Goal: Task Accomplishment & Management: Use online tool/utility

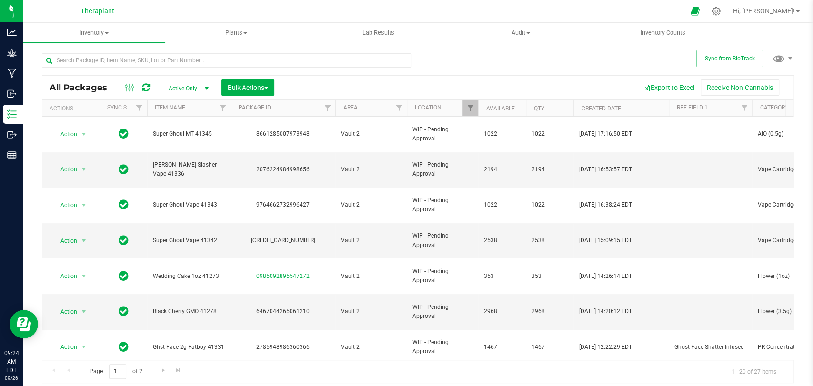
scroll to position [290, 0]
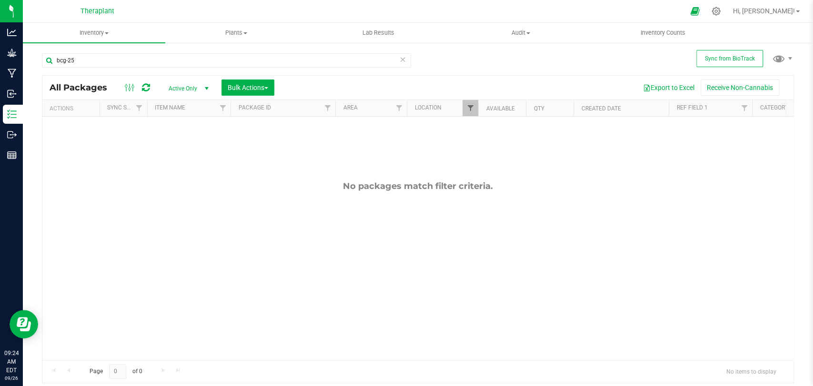
type input "bcg-25"
click at [471, 106] on span "Filter" at bounding box center [470, 108] width 8 height 8
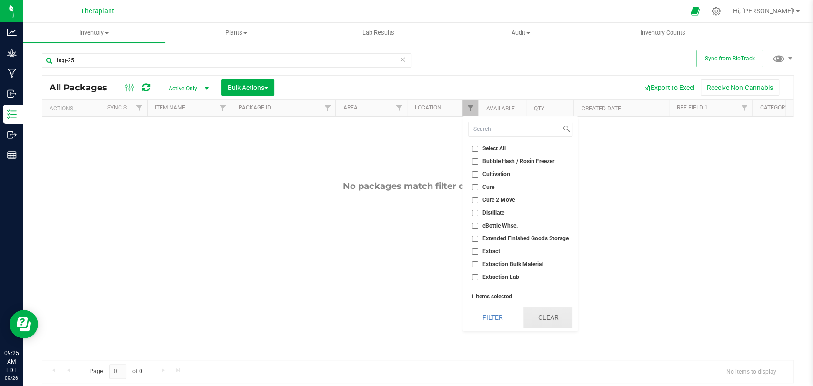
click at [557, 313] on button "Clear" at bounding box center [547, 317] width 49 height 21
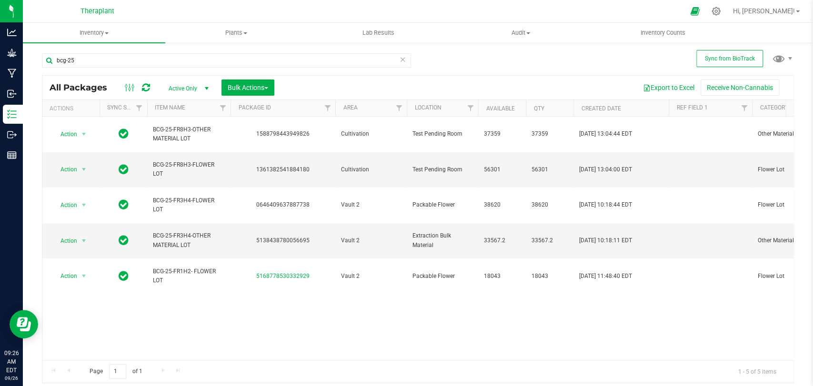
click at [400, 58] on icon at bounding box center [402, 58] width 7 height 11
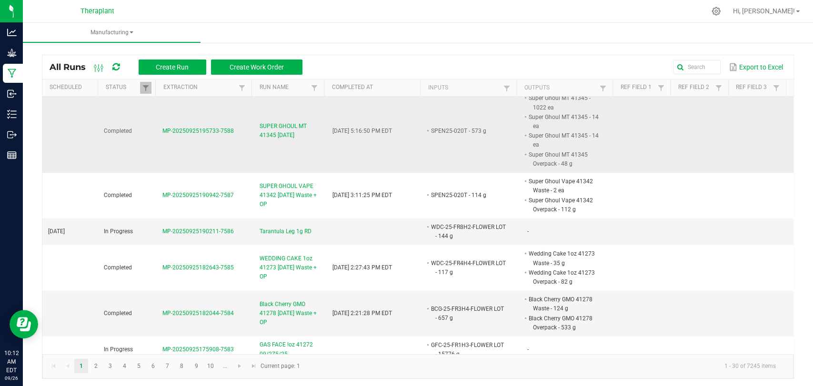
scroll to position [211, 0]
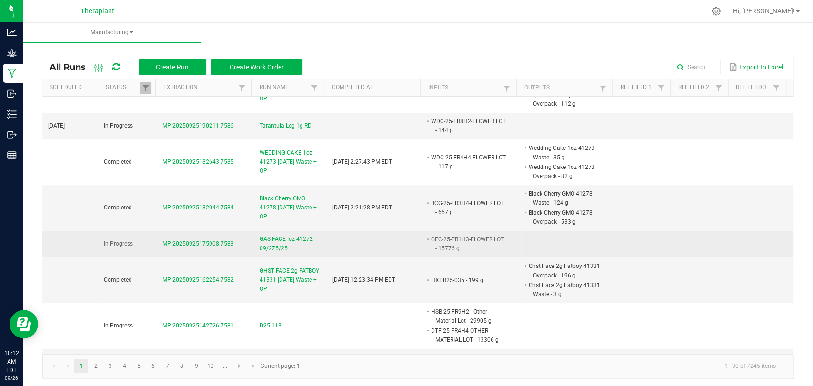
click at [268, 238] on span "GAS FACE !oz 41272 09/2Z5/25" at bounding box center [289, 244] width 61 height 18
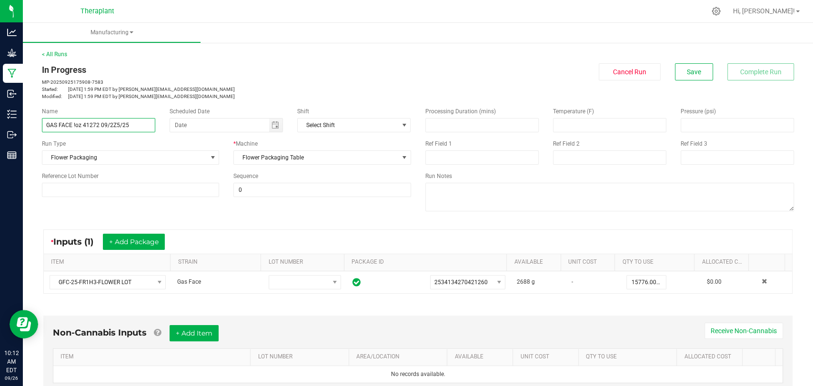
click at [75, 124] on input "GAS FACE !oz 41272 09/2Z5/25" at bounding box center [98, 125] width 113 height 14
type input "GAS FACE 1oz 41272 09/2Z5/25"
click at [686, 69] on span "Save" at bounding box center [693, 72] width 14 height 8
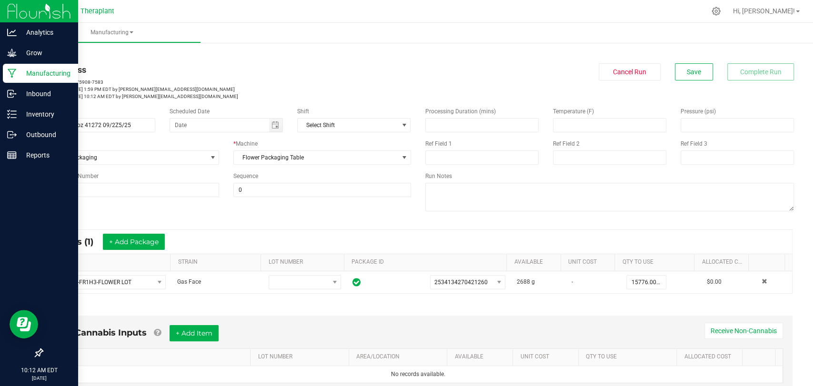
click at [15, 70] on icon at bounding box center [12, 74] width 9 height 10
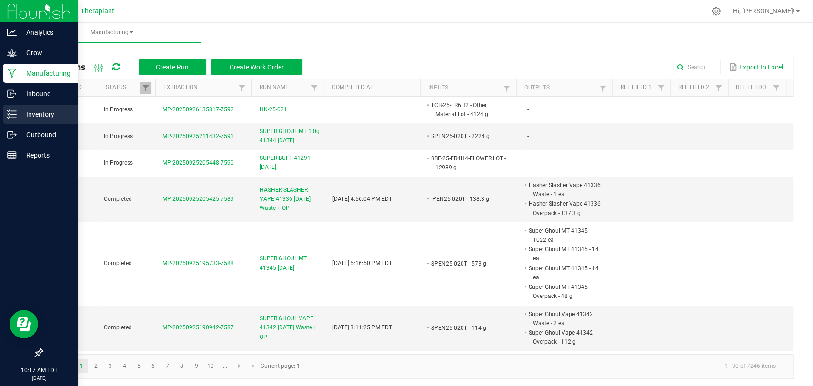
click at [23, 109] on p "Inventory" at bounding box center [45, 114] width 57 height 11
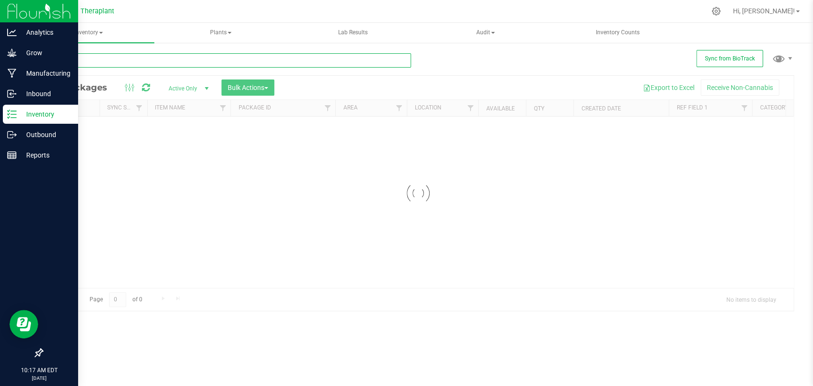
click at [137, 62] on input "text" at bounding box center [226, 60] width 369 height 14
type input "ber-25-"
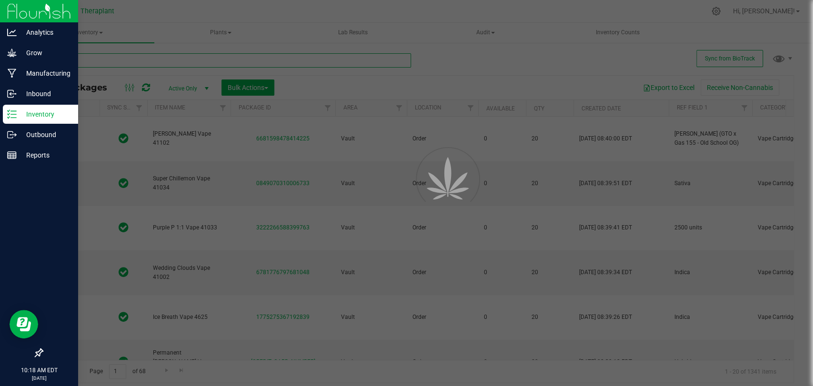
type input "[DATE]"
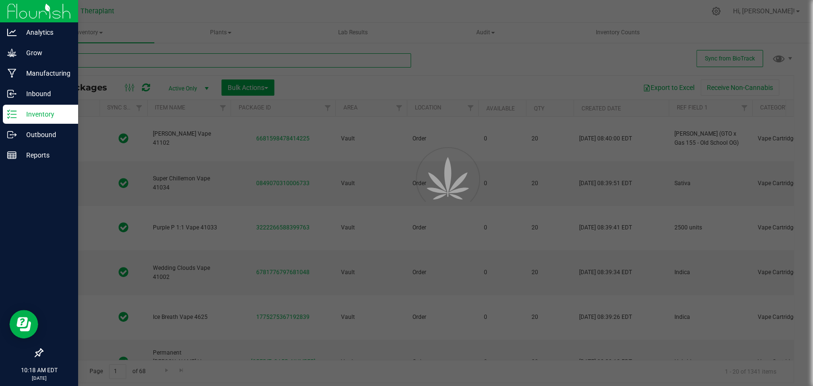
type input "[DATE]"
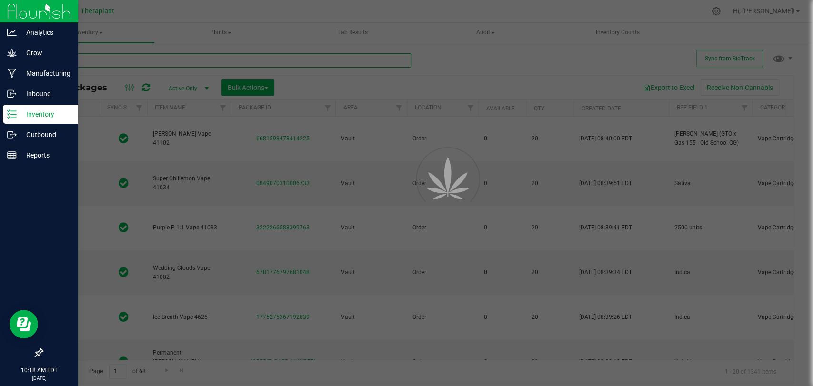
type input "[DATE]"
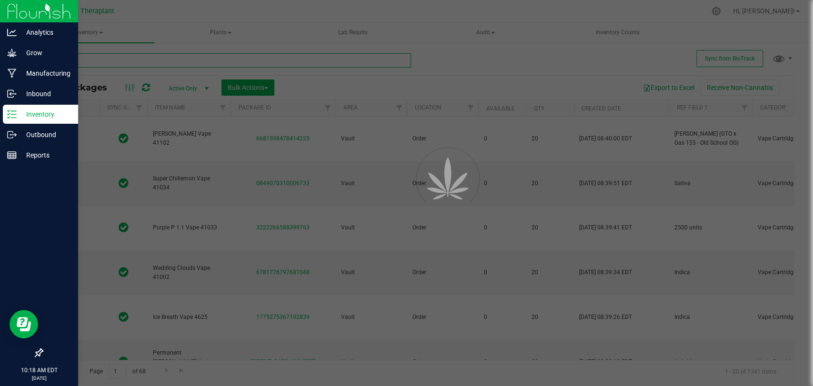
type input "[DATE]"
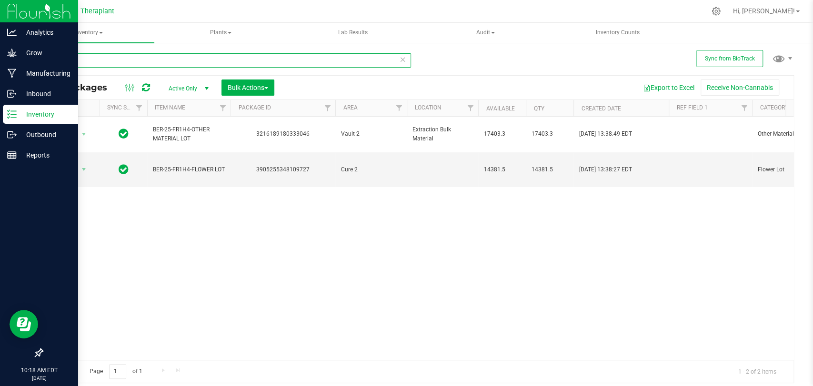
type input "ber-25-"
click at [142, 89] on icon at bounding box center [146, 88] width 8 height 10
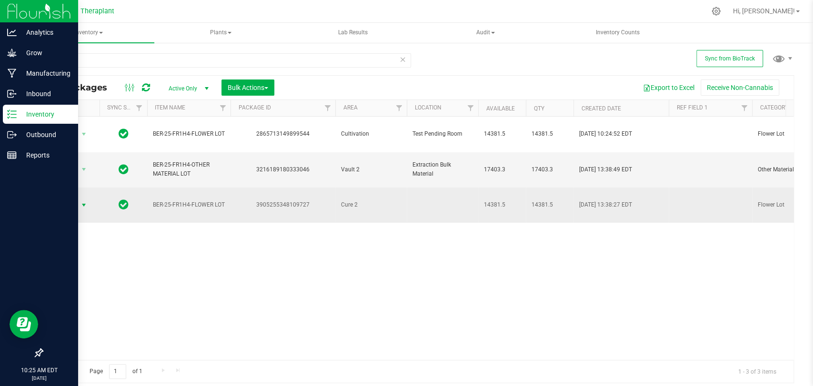
click at [80, 201] on span "select" at bounding box center [84, 205] width 8 height 8
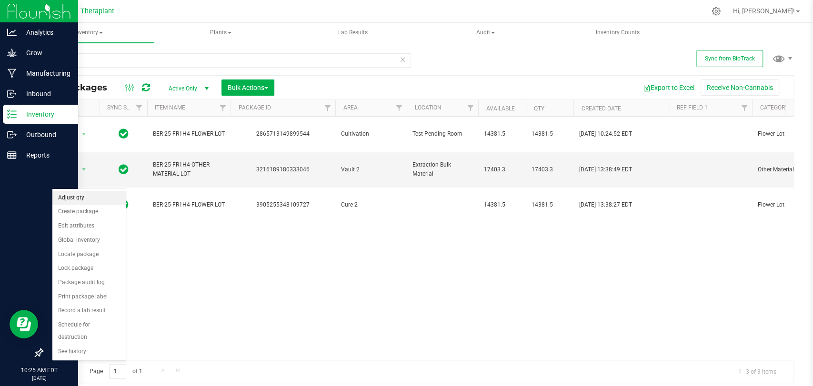
click at [80, 197] on li "Adjust qty" at bounding box center [88, 198] width 73 height 14
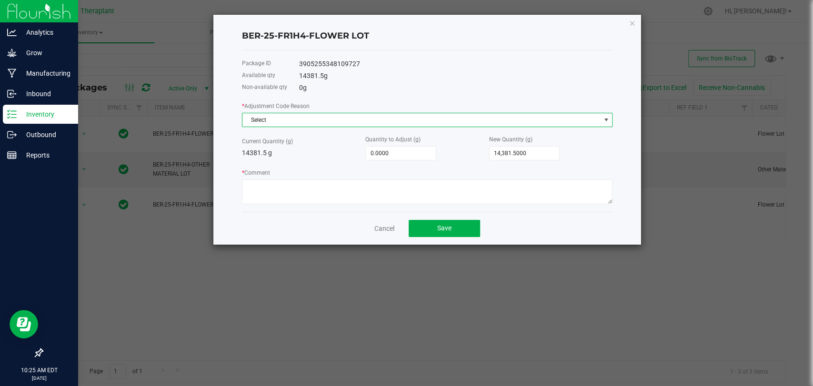
click at [305, 119] on span "Select" at bounding box center [421, 119] width 358 height 13
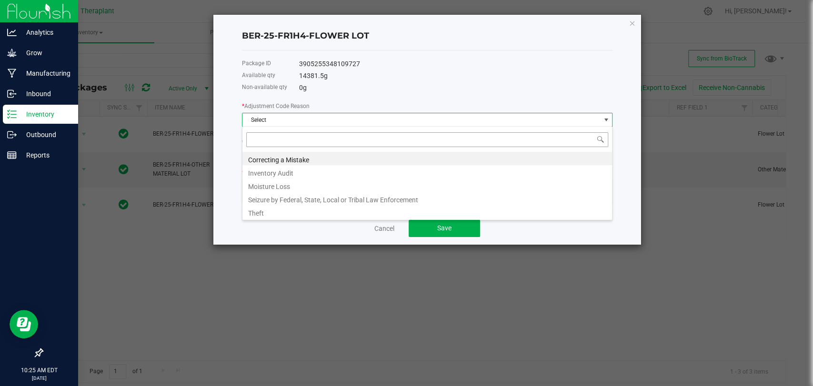
scroll to position [14, 370]
click at [282, 173] on li "Inventory Audit" at bounding box center [426, 171] width 369 height 13
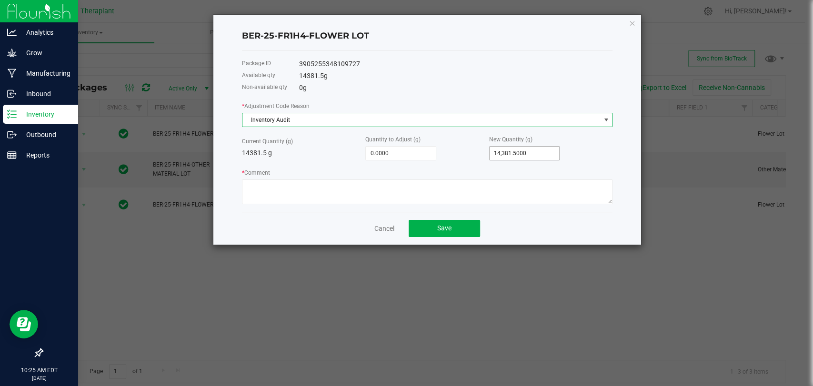
type input "14381.5"
click at [517, 155] on input "14381.5" at bounding box center [524, 153] width 70 height 13
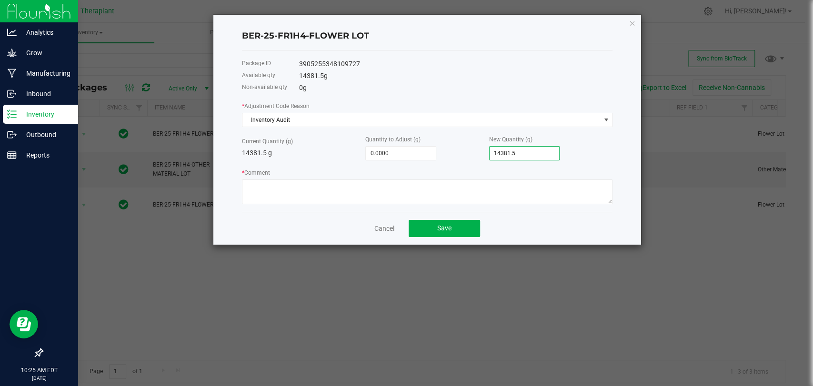
type input "-14,381.5000"
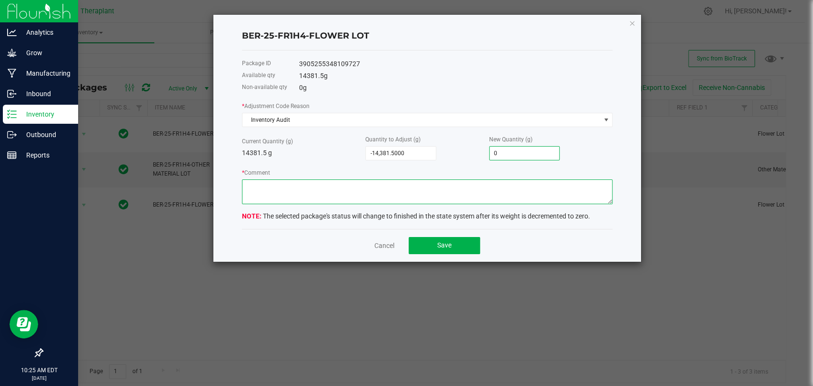
type input "0.0000"
click at [486, 188] on textarea "* Comment" at bounding box center [427, 191] width 370 height 25
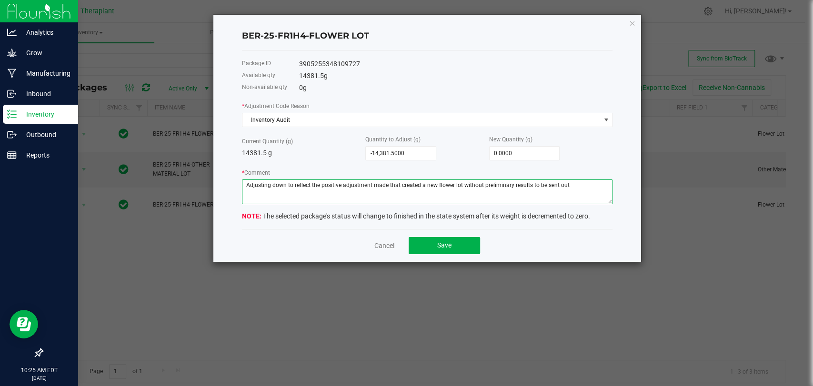
click at [565, 183] on textarea "* Comment" at bounding box center [427, 191] width 370 height 25
type textarea "Adjusting down to reflect the positive adjustment made that created a new flowe…"
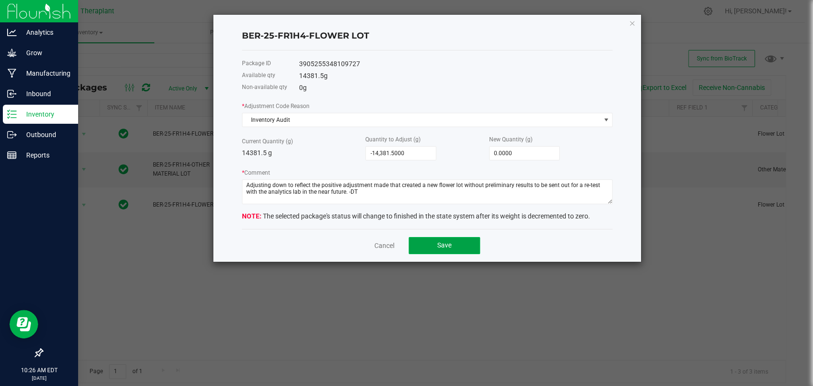
click at [445, 241] on span "Save" at bounding box center [444, 245] width 14 height 8
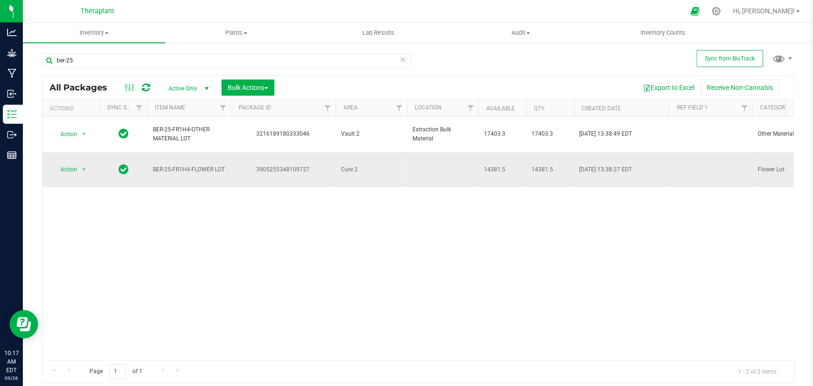
type input "ber-25"
click at [76, 163] on span "Action" at bounding box center [65, 169] width 26 height 13
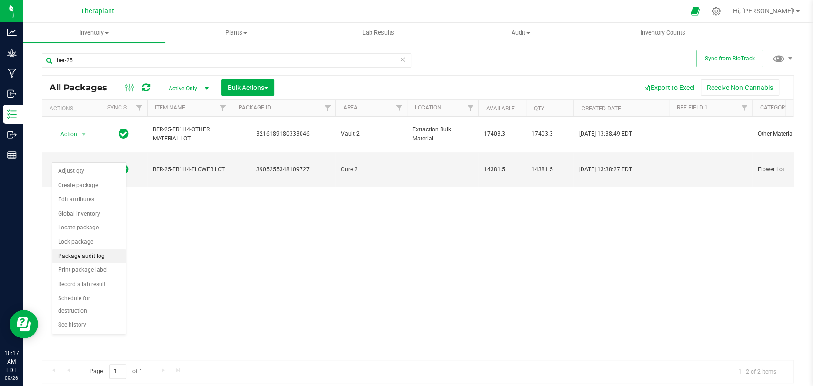
click at [91, 259] on li "Package audit log" at bounding box center [88, 256] width 73 height 14
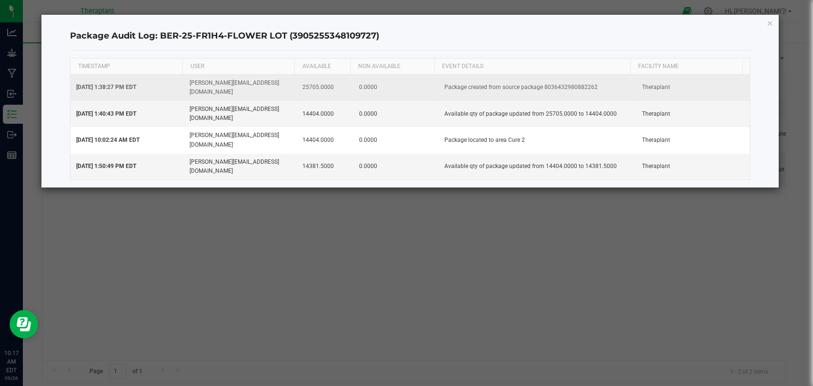
drag, startPoint x: 590, startPoint y: 81, endPoint x: 540, endPoint y: 85, distance: 50.1
click at [540, 85] on td "Package created from source package 8036432980882262" at bounding box center [537, 88] width 198 height 26
copy td "8036432980882262"
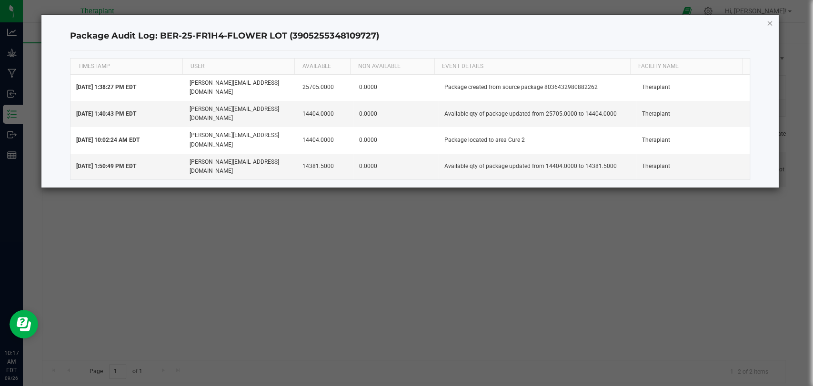
click at [770, 24] on icon "button" at bounding box center [769, 22] width 7 height 11
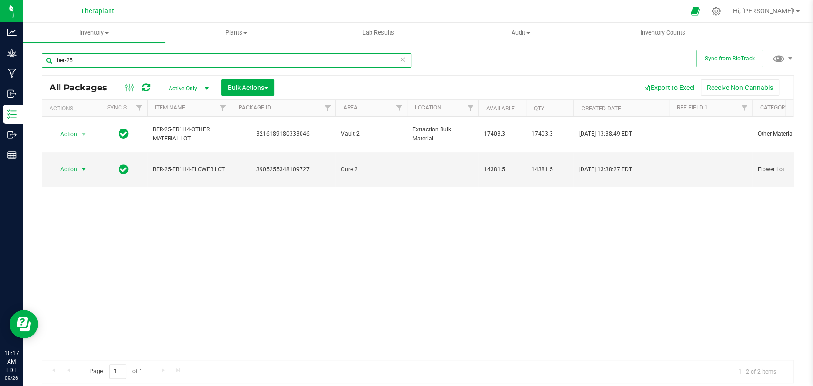
click at [276, 60] on input "ber-25" at bounding box center [226, 60] width 369 height 14
click at [404, 60] on icon at bounding box center [402, 58] width 7 height 11
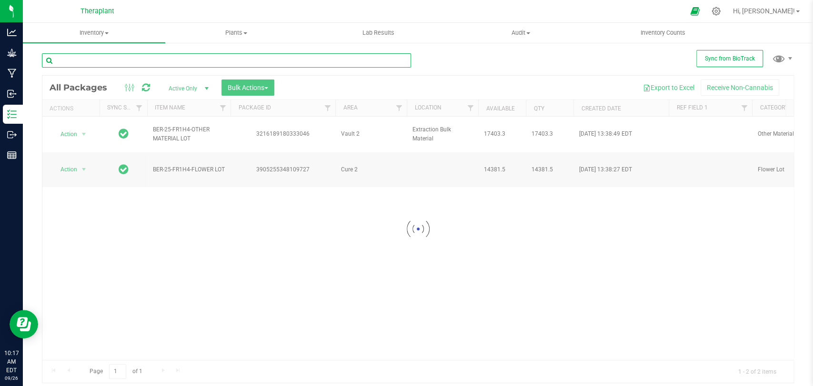
click at [372, 60] on input "text" at bounding box center [226, 60] width 369 height 14
paste input "8036432980882262"
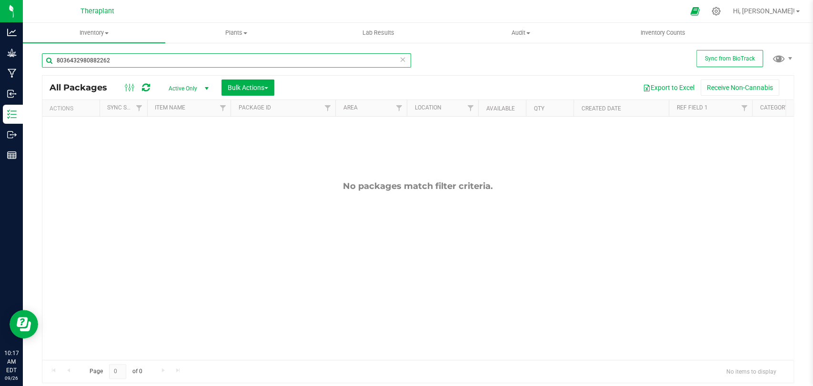
type input "8036432980882262"
click at [192, 88] on span "Active Only" at bounding box center [186, 88] width 52 height 13
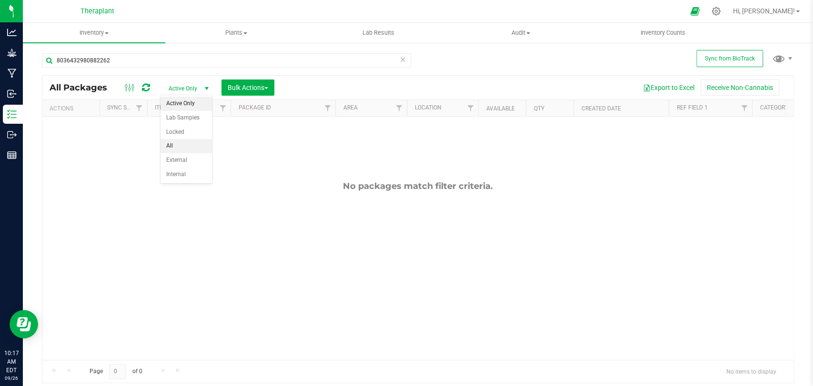
click at [172, 145] on li "All" at bounding box center [185, 146] width 51 height 14
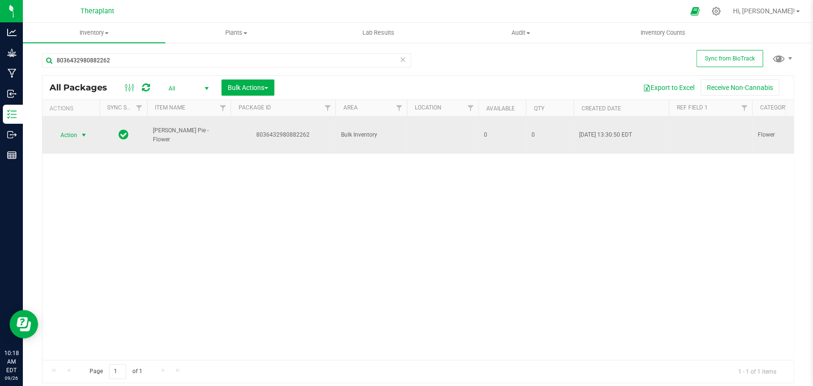
click at [75, 138] on span "Action" at bounding box center [65, 135] width 26 height 13
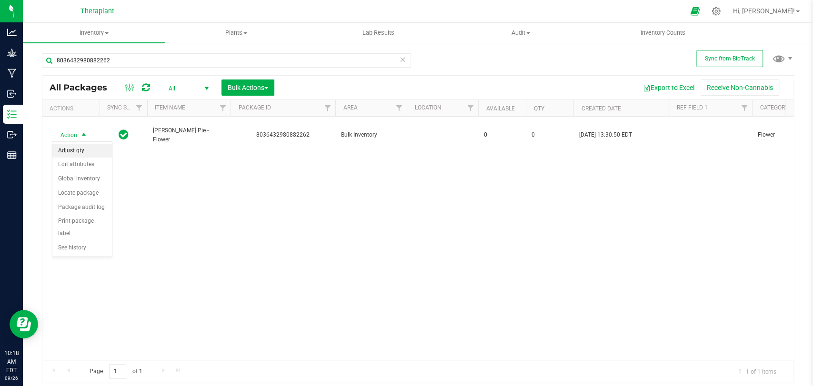
click at [72, 154] on li "Adjust qty" at bounding box center [82, 151] width 60 height 14
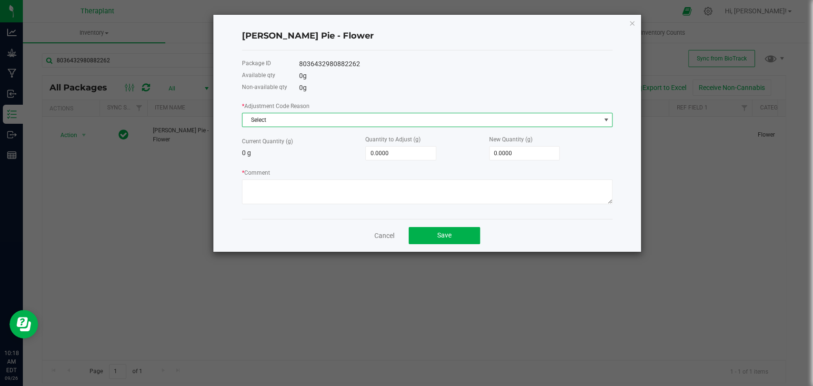
click at [320, 120] on span "Select" at bounding box center [421, 119] width 358 height 13
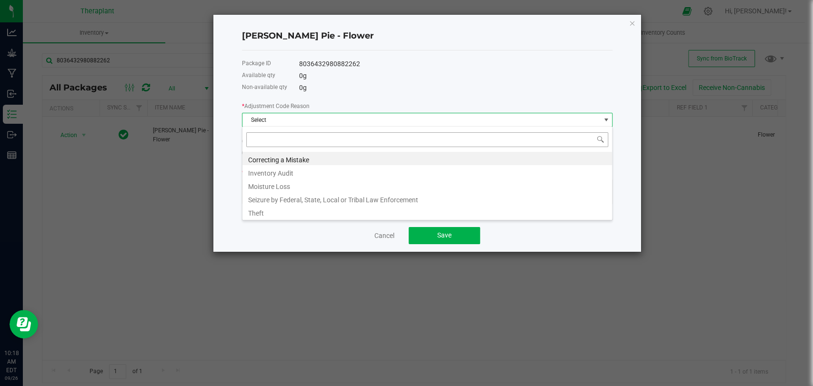
scroll to position [14, 370]
click at [276, 176] on li "Inventory Audit" at bounding box center [426, 171] width 369 height 13
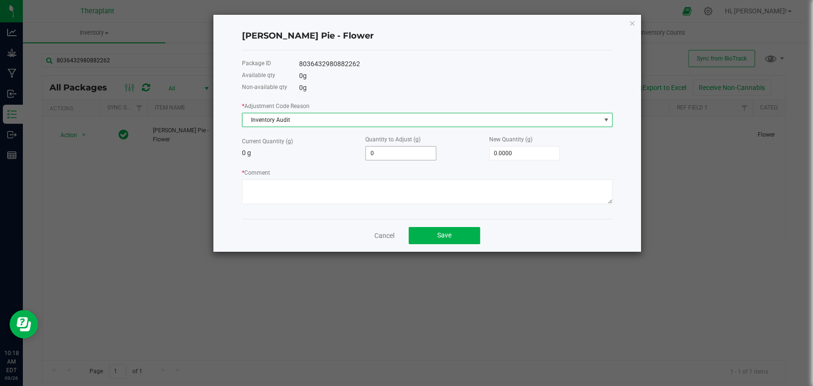
click at [384, 151] on input "0" at bounding box center [401, 153] width 70 height 13
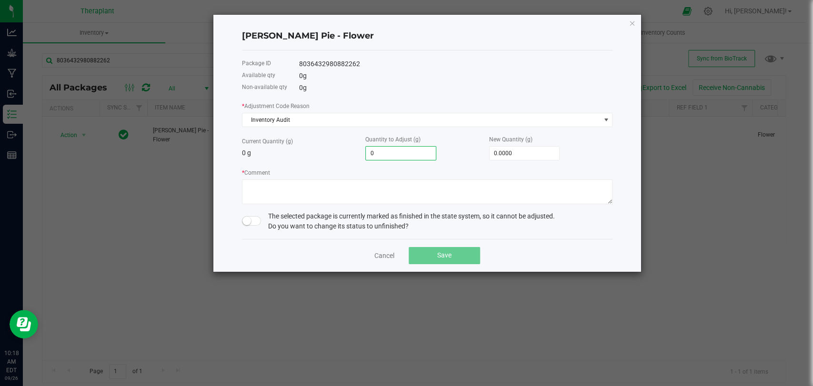
type input "1"
type input "1.0000"
type input "14"
type input "14.0000"
type input "143"
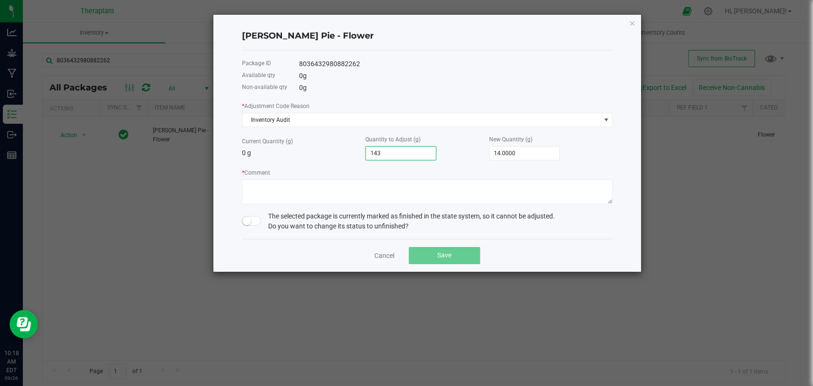
type input "143.0000"
type input "1438"
type input "1,438.0000"
type input "14381"
type input "14,381.0000"
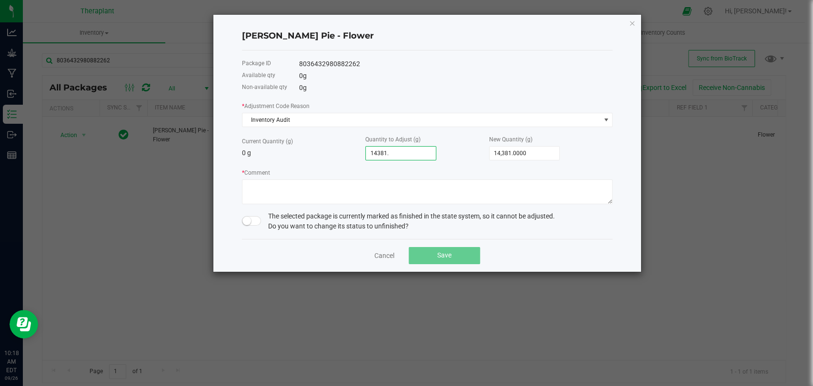
type input "14381.5"
type input "14,381.5000"
click at [250, 222] on small at bounding box center [246, 221] width 9 height 9
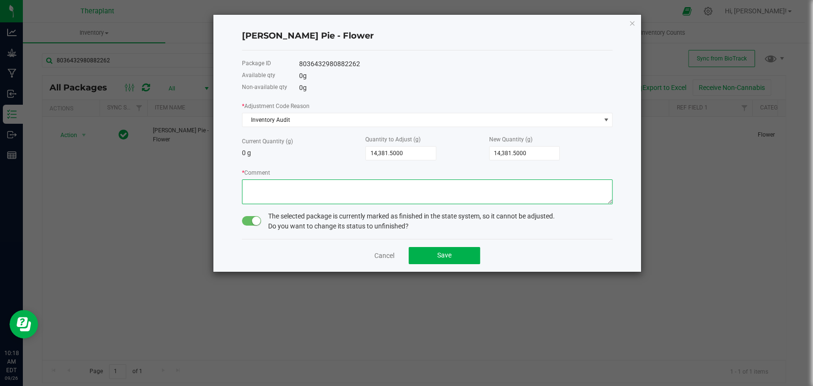
click at [274, 186] on textarea "* Comment" at bounding box center [427, 191] width 370 height 25
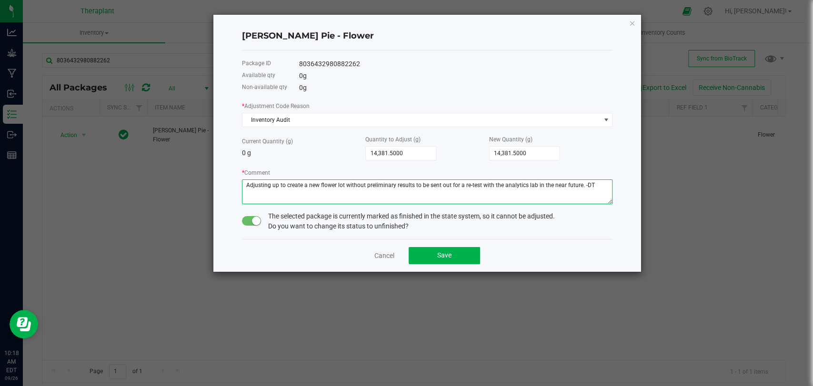
click at [579, 184] on textarea "* Comment" at bounding box center [427, 191] width 370 height 25
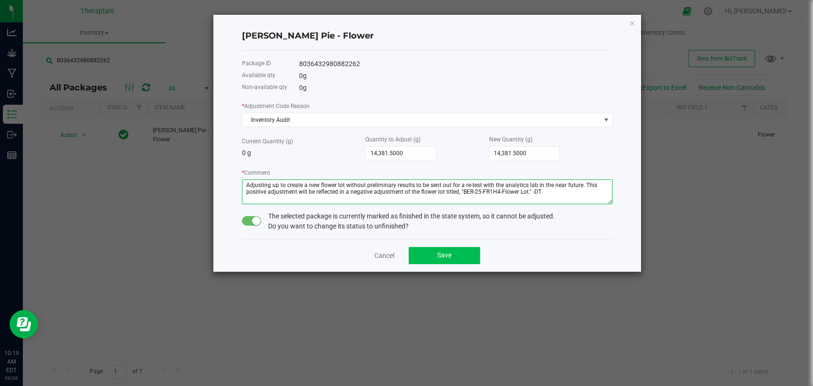
type textarea "Adjusting up to create a new flower lot without preliminary results to be sent …"
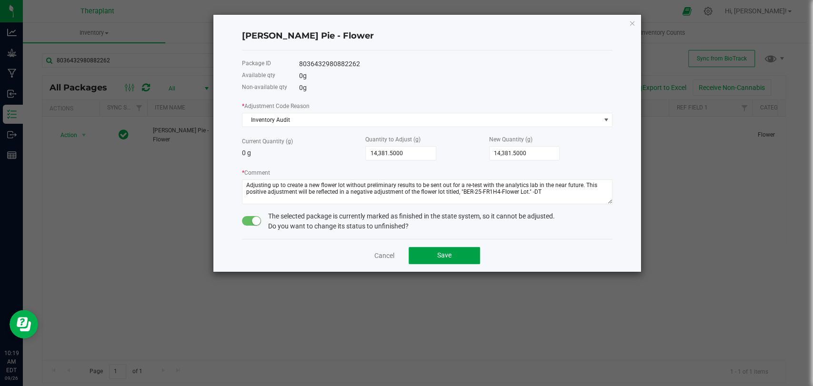
click at [442, 252] on span "Save" at bounding box center [444, 255] width 14 height 8
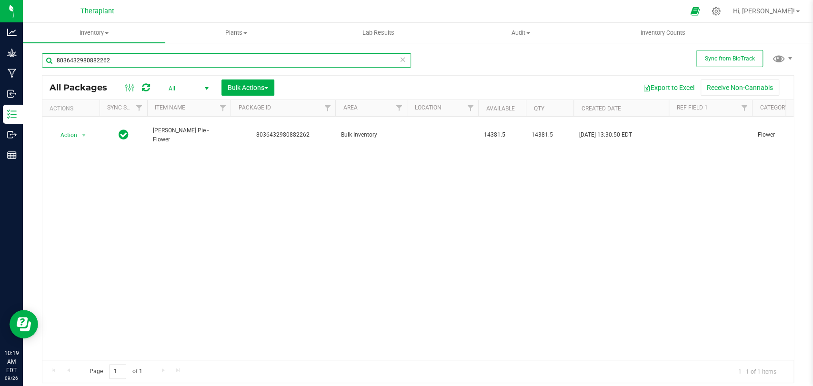
drag, startPoint x: 135, startPoint y: 62, endPoint x: 45, endPoint y: 65, distance: 89.5
click at [45, 65] on input "8036432980882262" at bounding box center [226, 60] width 369 height 14
